Goal: Check status: Check status

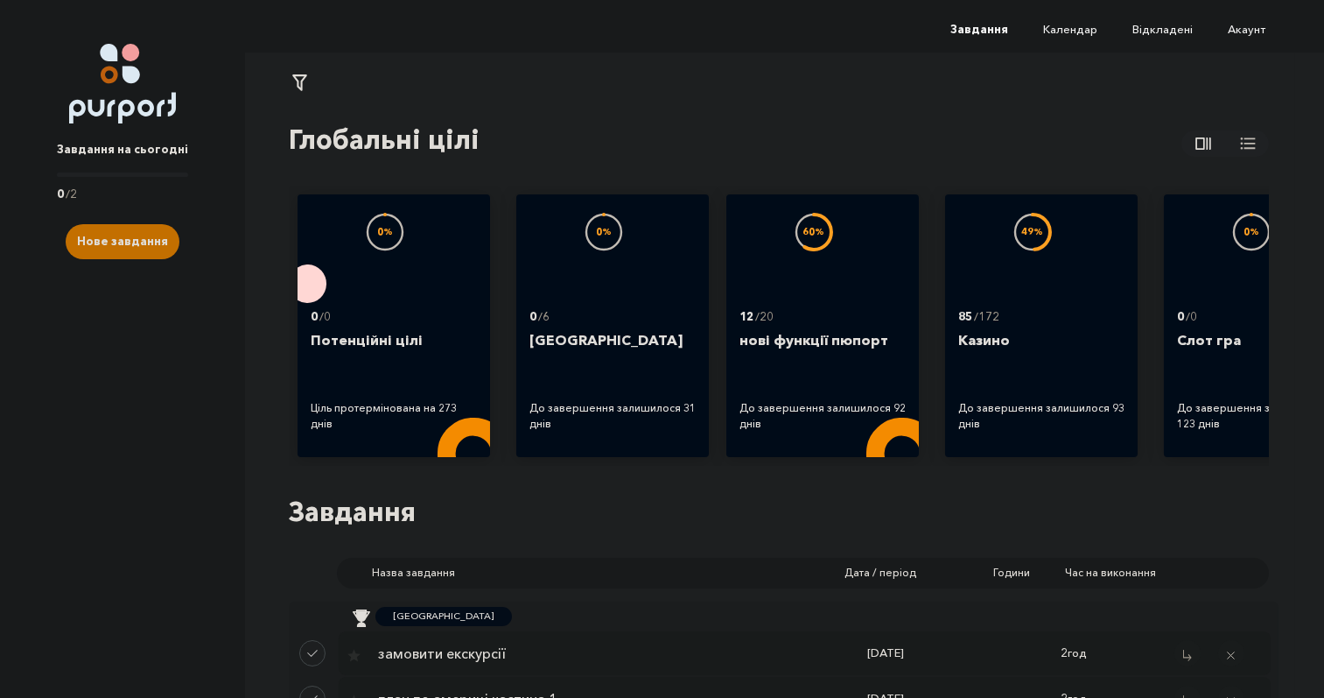
click at [152, 199] on span "0 / 2" at bounding box center [122, 195] width 131 height 18
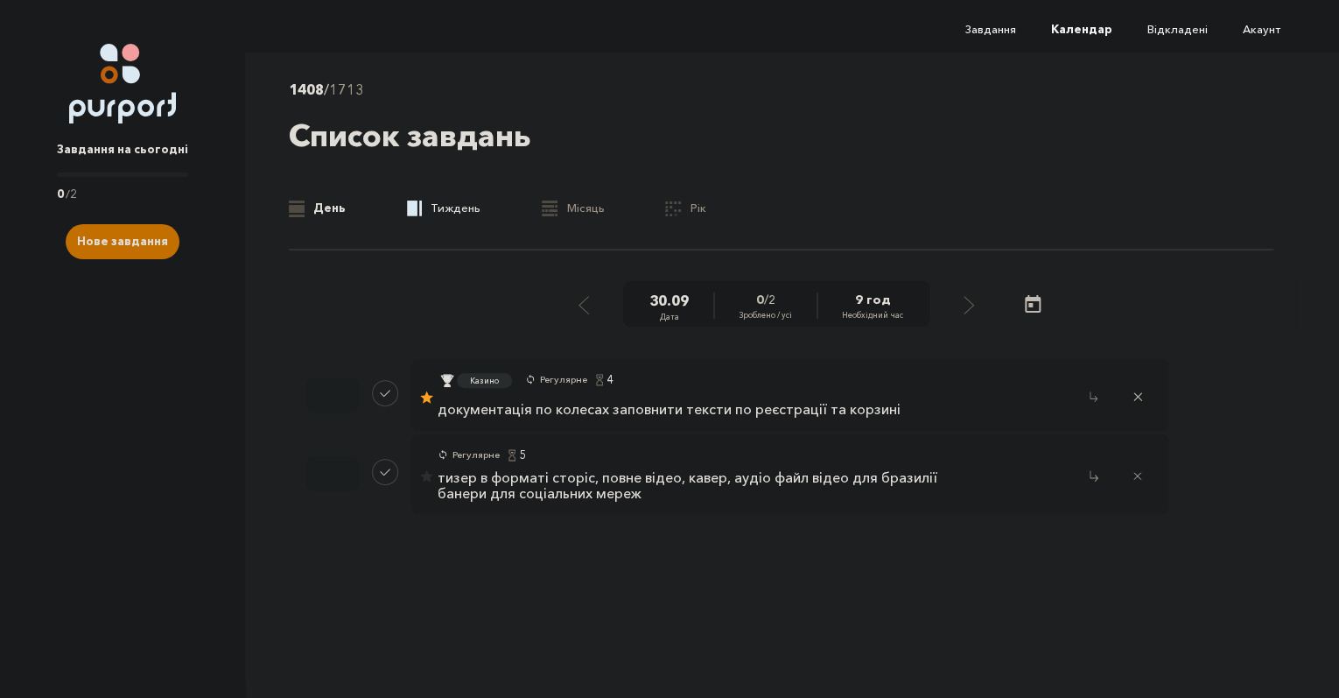
click at [419, 200] on div ".b{fill:#F48B00;}" at bounding box center [414, 209] width 15 height 18
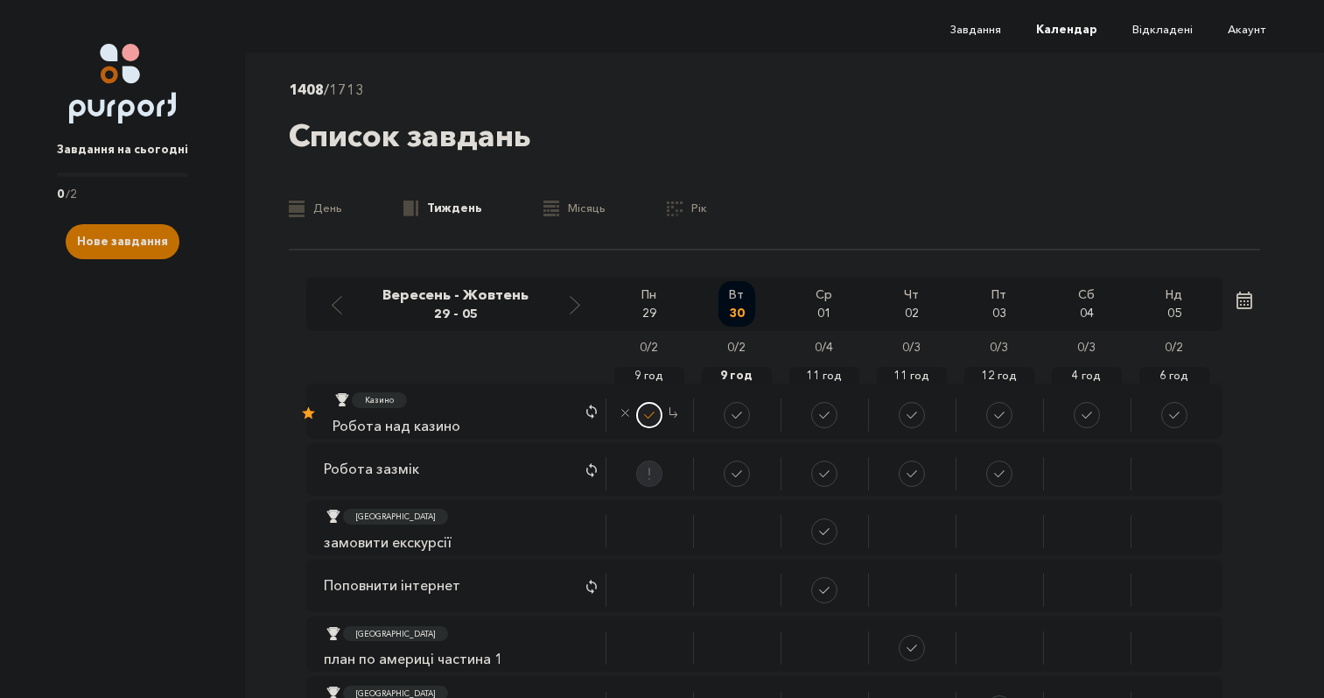
click at [649, 410] on button "Done task" at bounding box center [649, 415] width 26 height 26
click at [650, 418] on button "Done task" at bounding box center [649, 414] width 26 height 26
click at [579, 214] on link ".b{fill:#F48B00;} Місяць" at bounding box center [575, 209] width 62 height 18
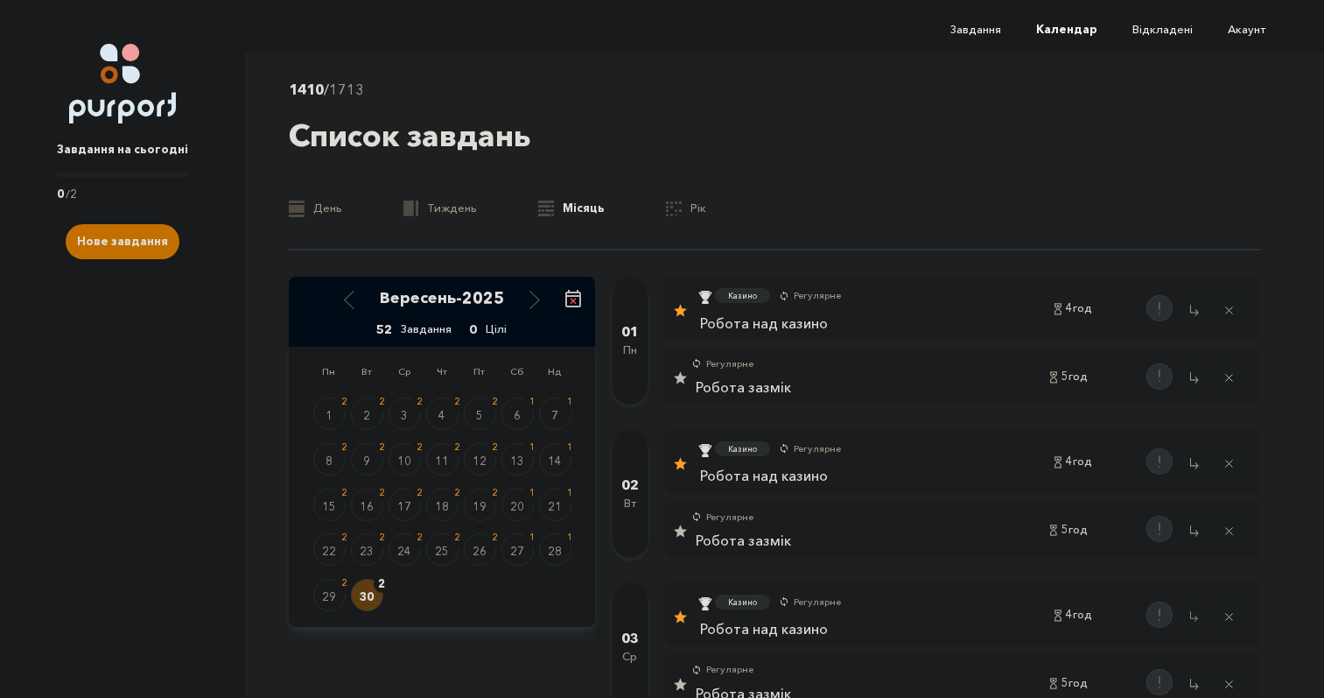
click at [689, 218] on div "1410 / 1713 Список завдань .b{fill:#F48B00;} День .b{fill:#F48B00;} Тиждень .b{…" at bounding box center [775, 165] width 972 height 172
click at [688, 211] on link ".a{fill:#E5E5E5;} Рік" at bounding box center [686, 209] width 40 height 18
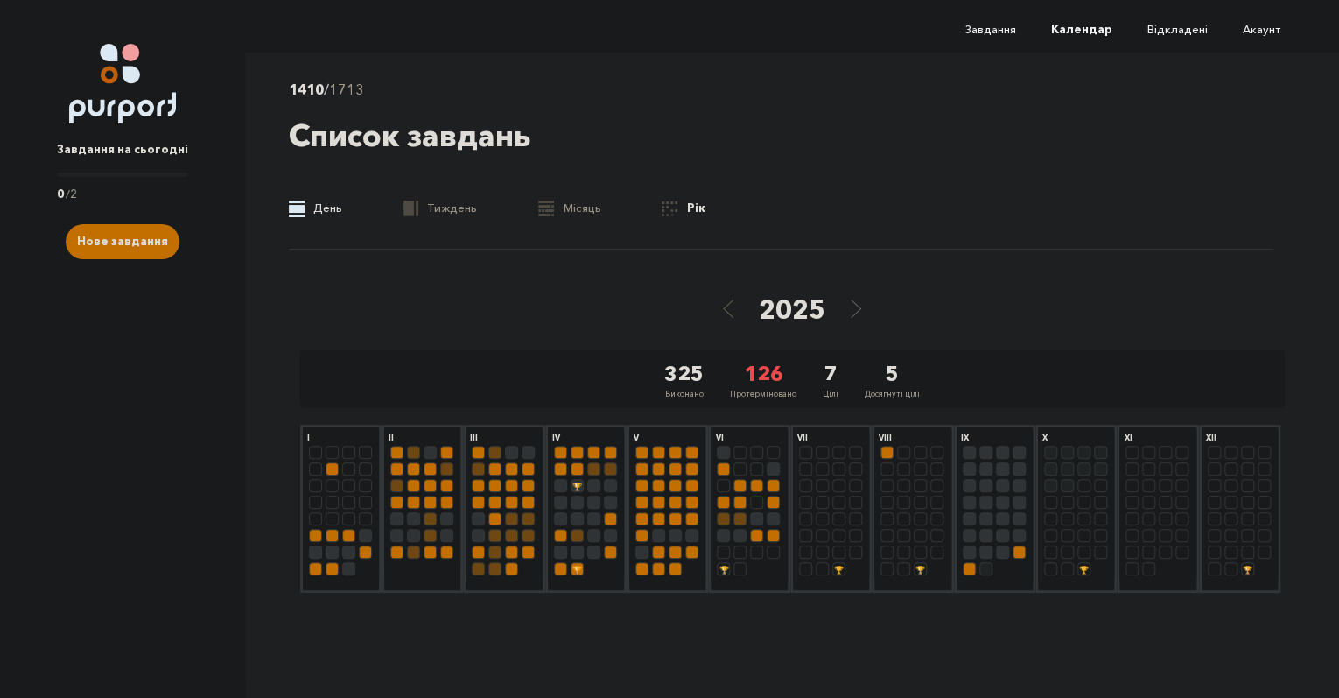
click at [309, 215] on link ".b{fill:#F48B00;} День" at bounding box center [315, 209] width 53 height 18
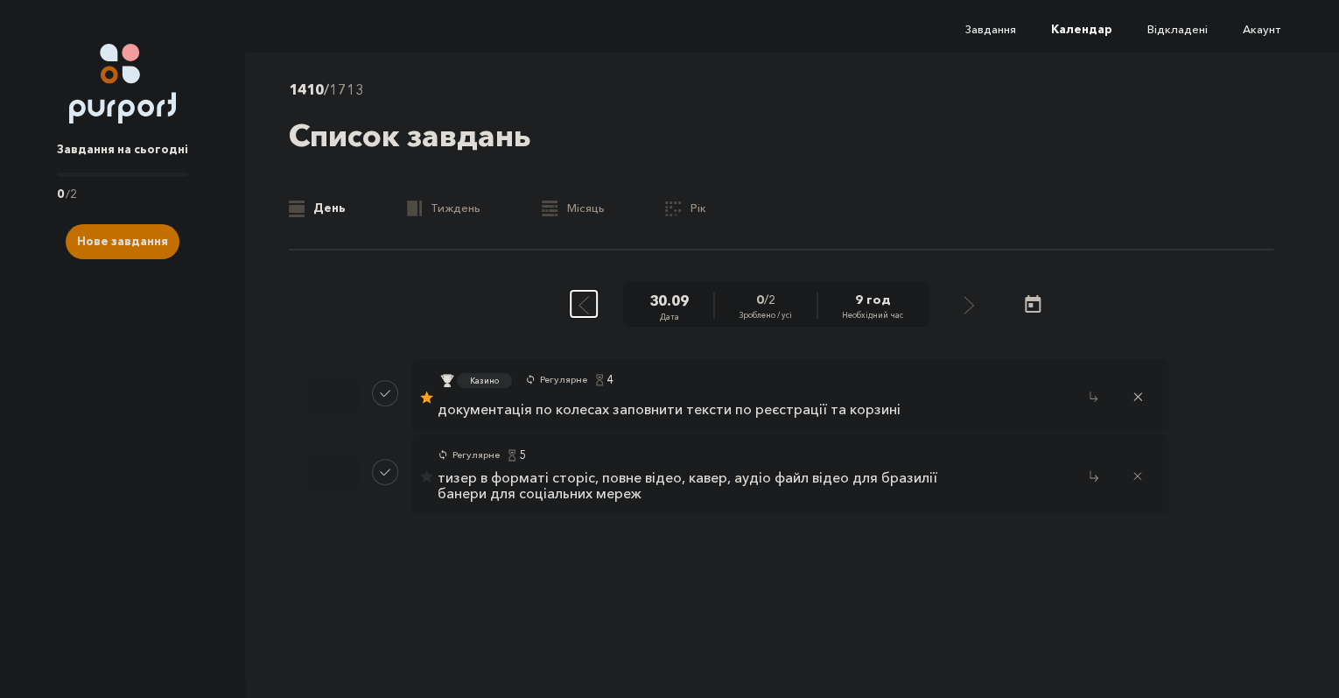
click at [595, 301] on button "Select previous day" at bounding box center [584, 304] width 26 height 26
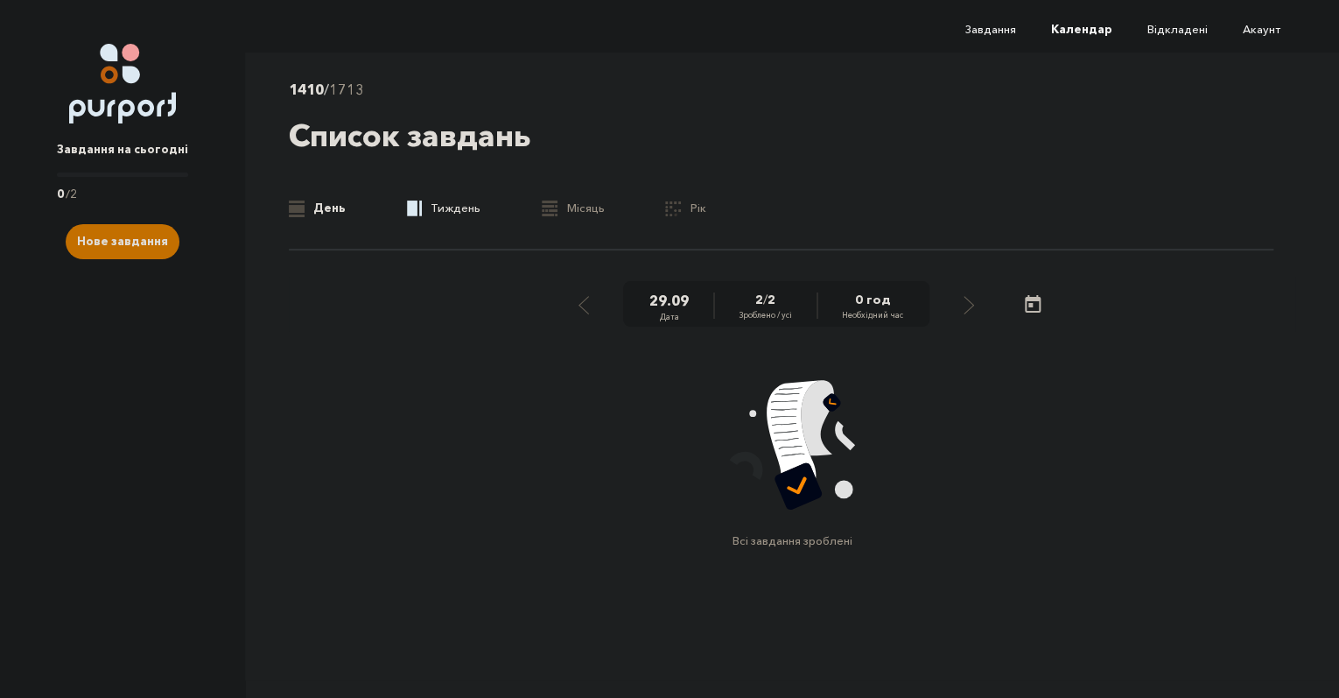
click at [414, 213] on rect at bounding box center [412, 208] width 11 height 16
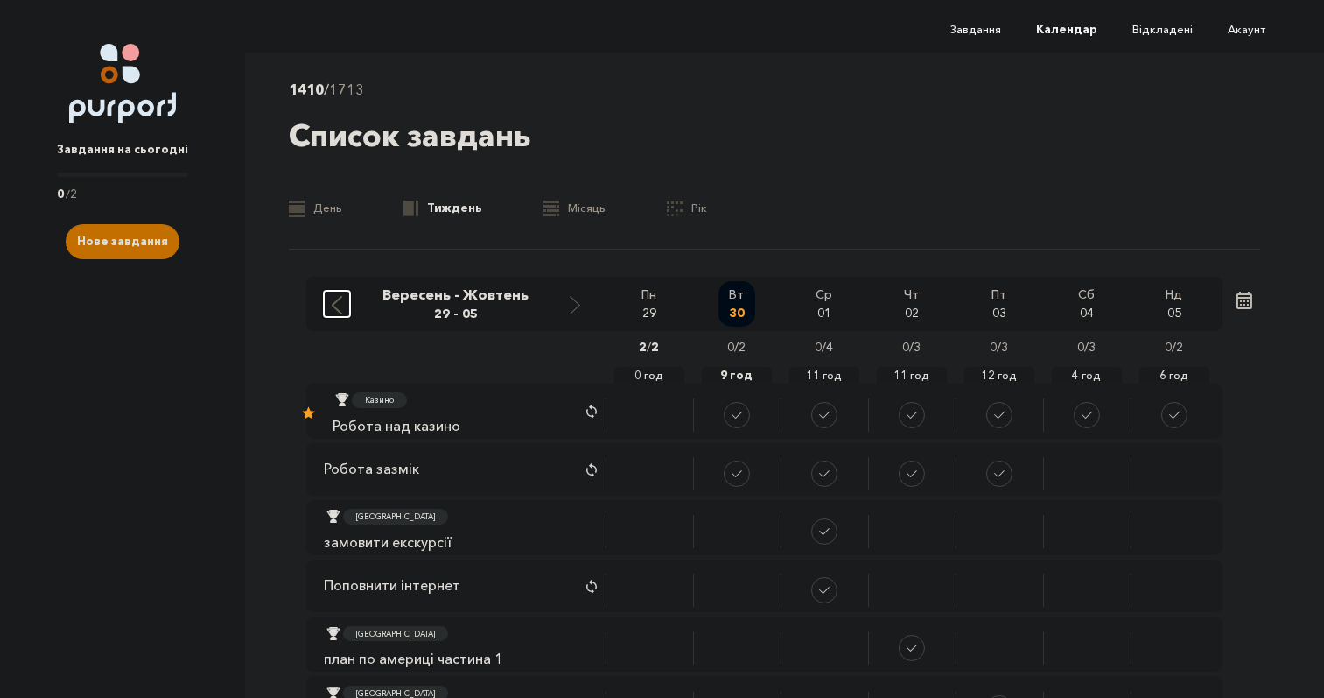
click at [343, 312] on div "Move to previous week" at bounding box center [337, 303] width 16 height 22
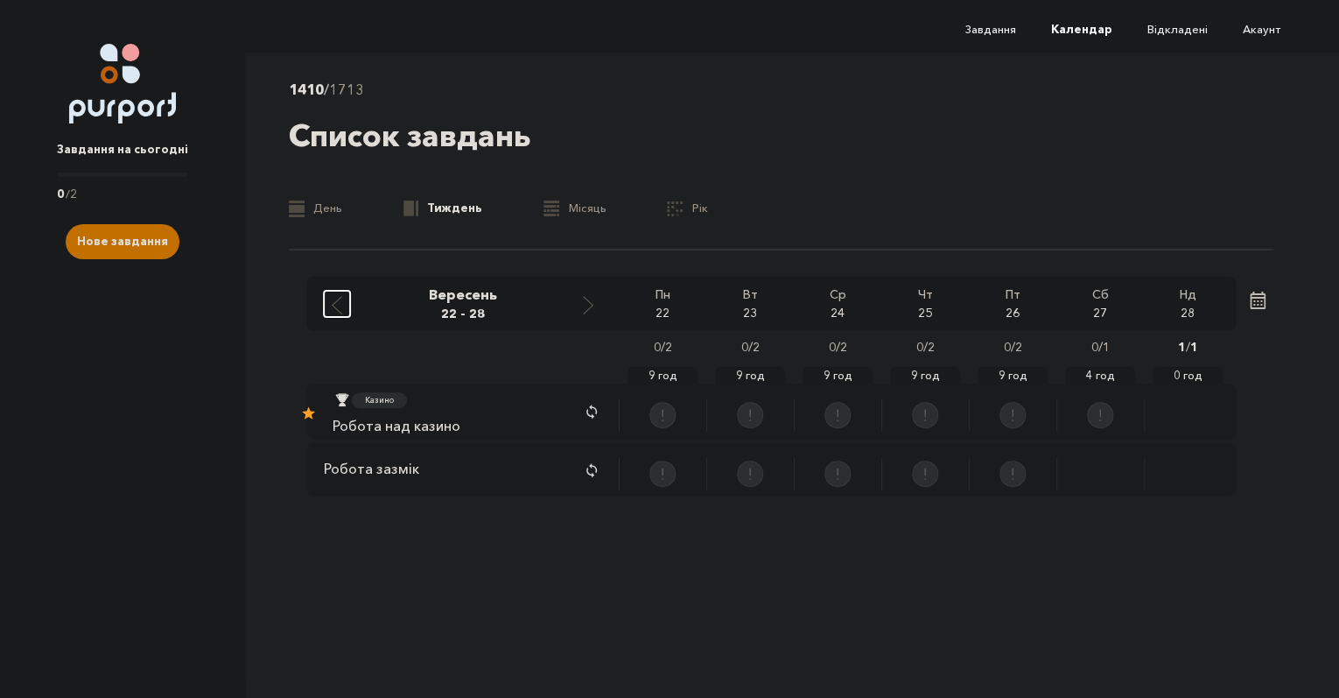
click at [344, 315] on button "Move to previous week" at bounding box center [337, 304] width 26 height 26
click at [345, 315] on button "Move to previous week" at bounding box center [337, 304] width 26 height 26
click at [345, 314] on button "Move to previous week" at bounding box center [337, 304] width 26 height 26
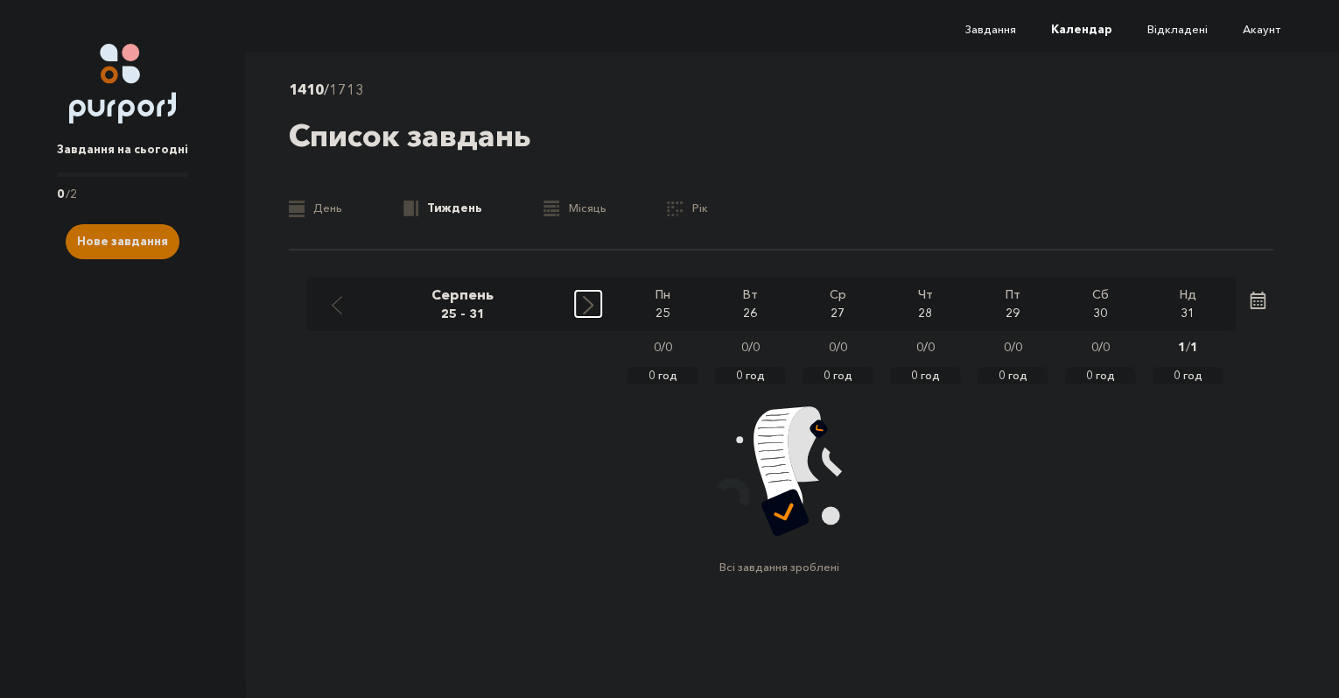
click at [583, 310] on div "Move to next week" at bounding box center [588, 303] width 16 height 22
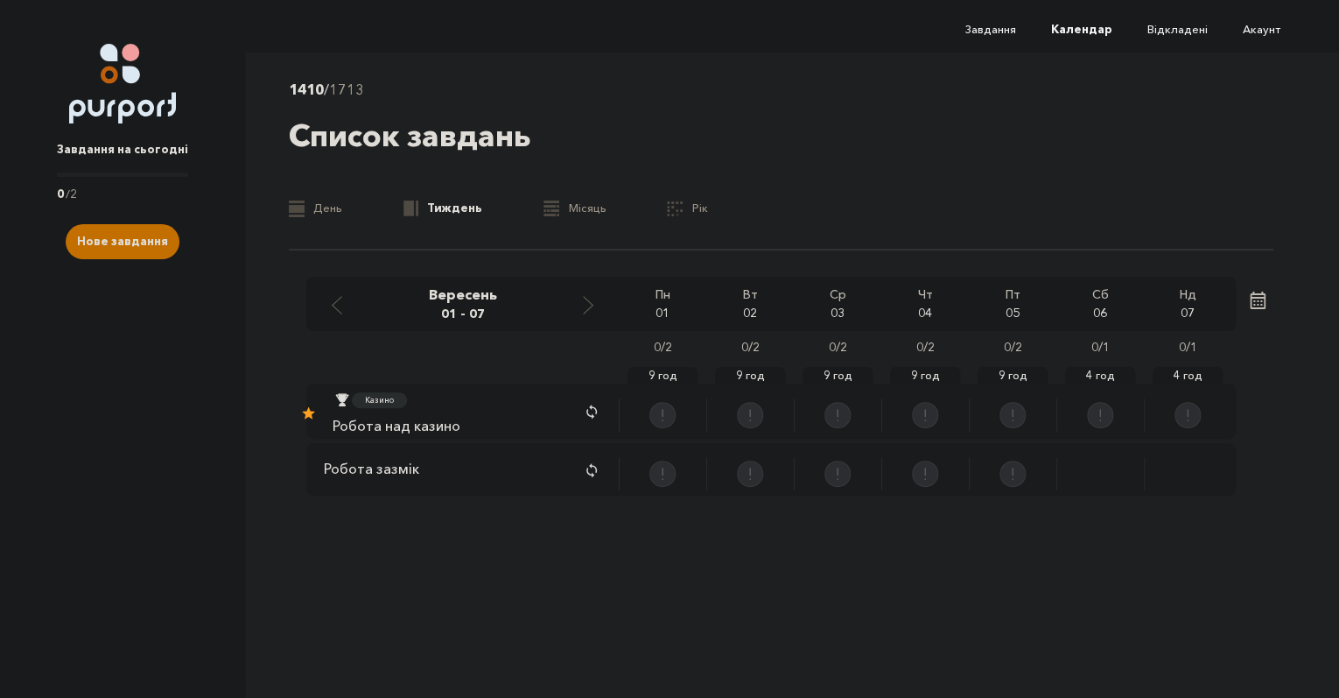
click at [82, 169] on link "Завдання на сьогодні 0 / 2" at bounding box center [122, 162] width 131 height 79
